Goal: Task Accomplishment & Management: Manage account settings

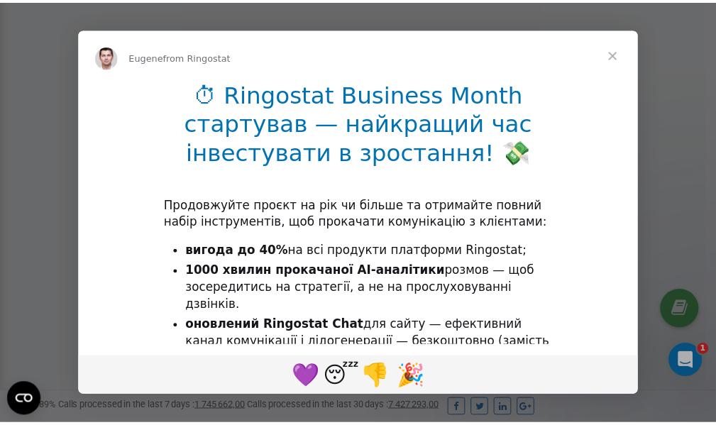
scroll to position [426, 0]
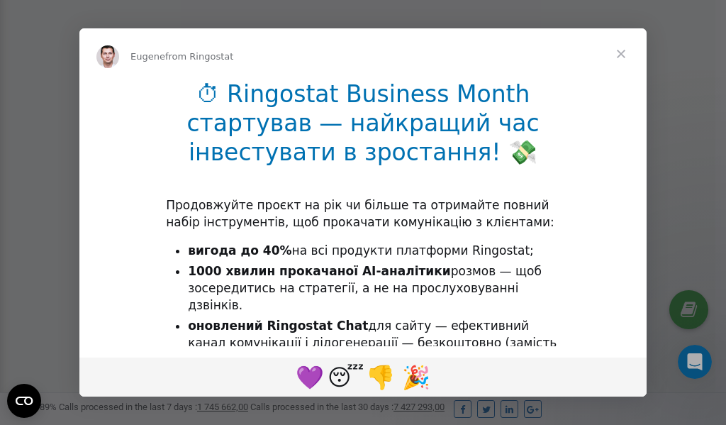
click at [625, 55] on span "Close" at bounding box center [621, 53] width 51 height 51
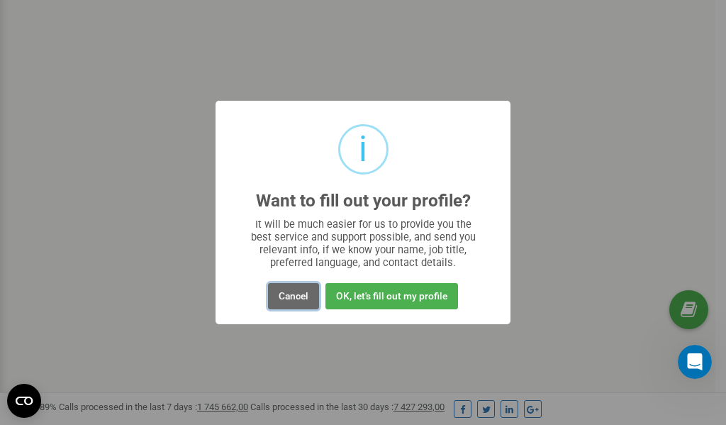
click at [291, 296] on button "Cancel" at bounding box center [293, 296] width 51 height 26
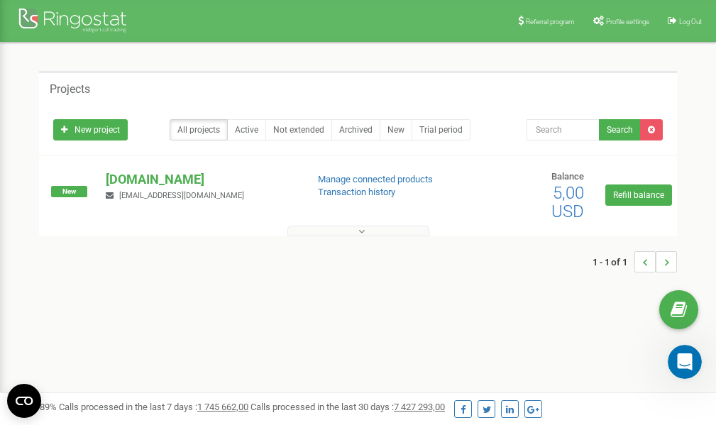
scroll to position [0, 0]
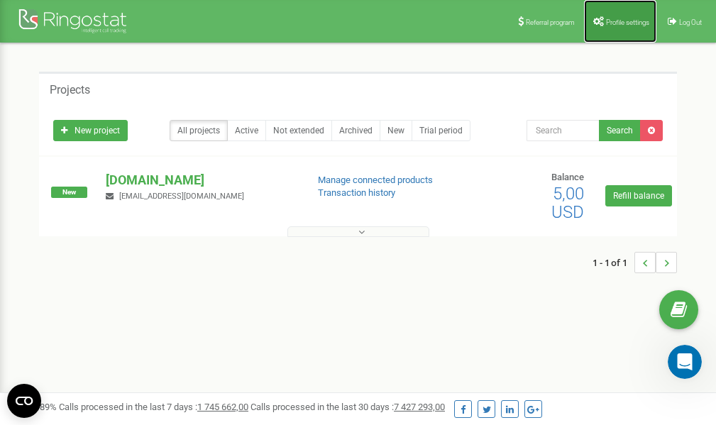
click at [614, 22] on span "Profile settings" at bounding box center [627, 22] width 43 height 8
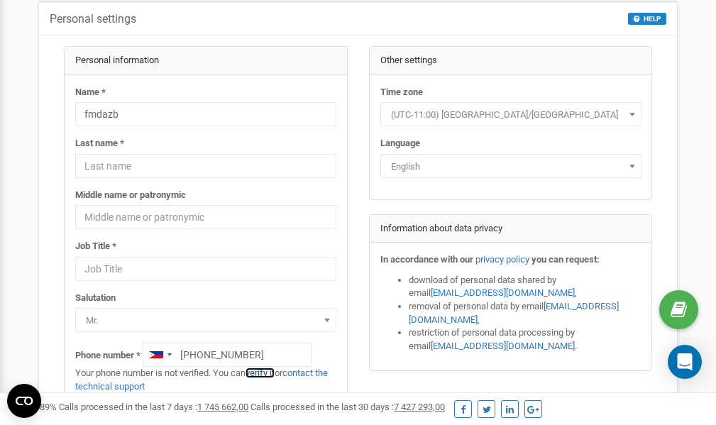
click at [266, 373] on link "verify it" at bounding box center [259, 372] width 29 height 11
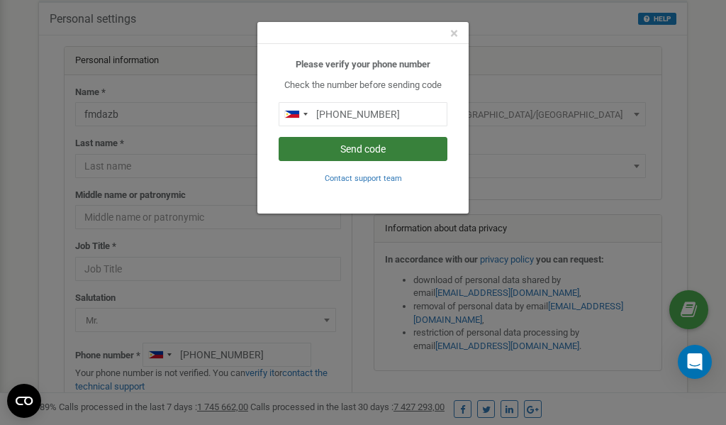
click at [370, 149] on button "Send code" at bounding box center [363, 149] width 169 height 24
